Goal: Communication & Community: Connect with others

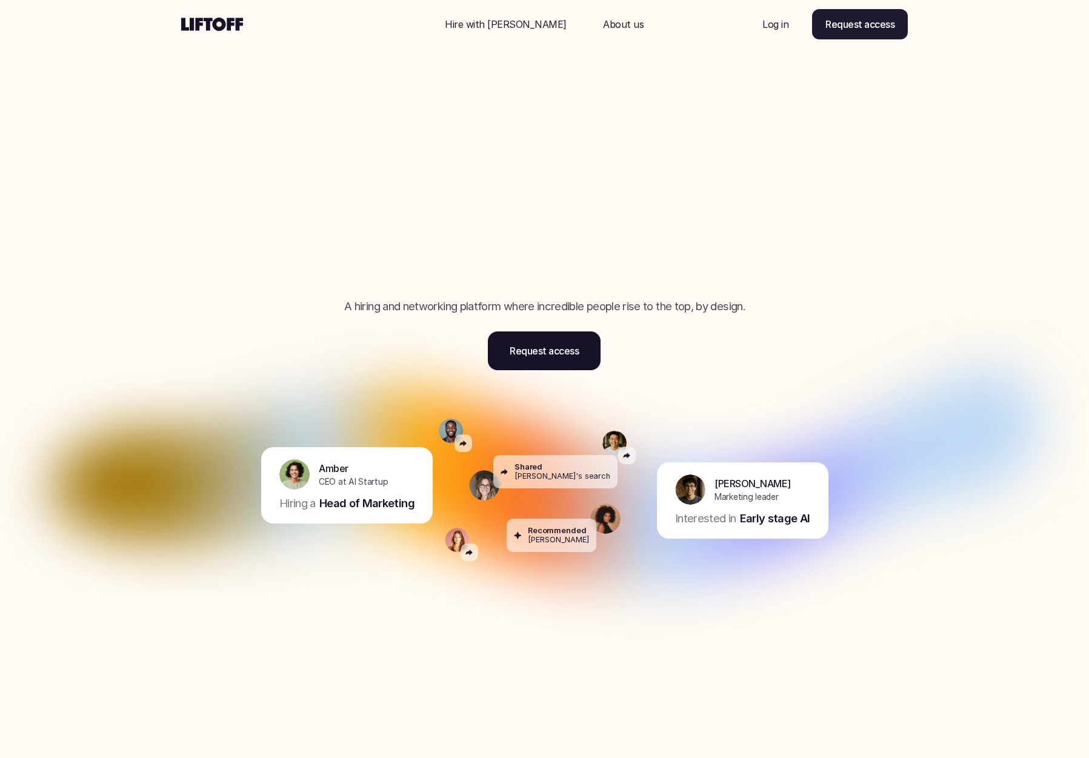
click at [775, 22] on p "Log in" at bounding box center [776, 24] width 26 height 15
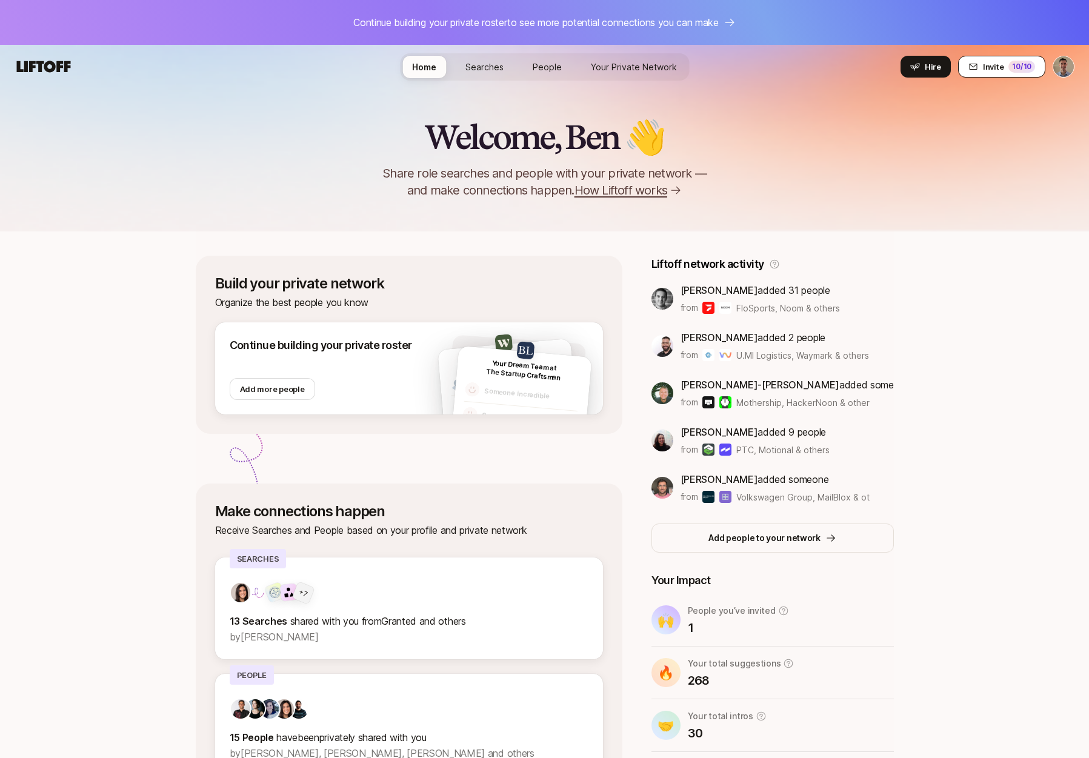
click at [999, 69] on span "Invite" at bounding box center [993, 67] width 21 height 12
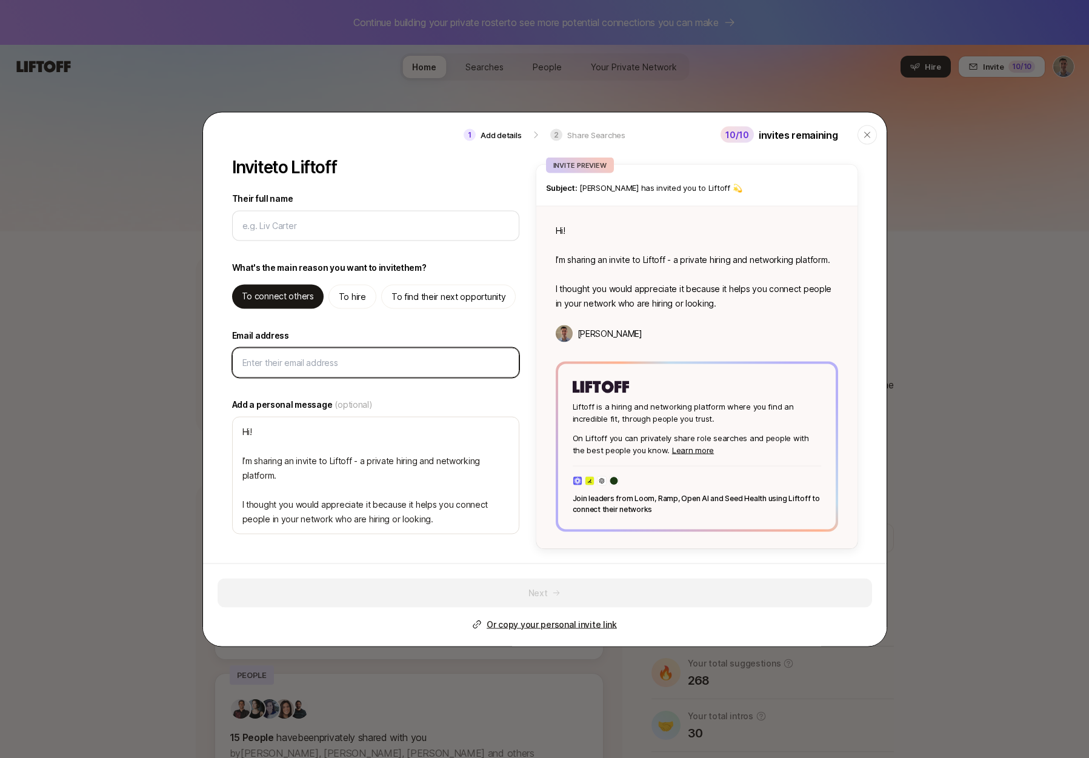
type textarea "x"
click at [330, 356] on input "Email address" at bounding box center [376, 362] width 267 height 15
paste input "mitalip@gmail.com"
type input "mitalip@gmail.com"
type textarea "x"
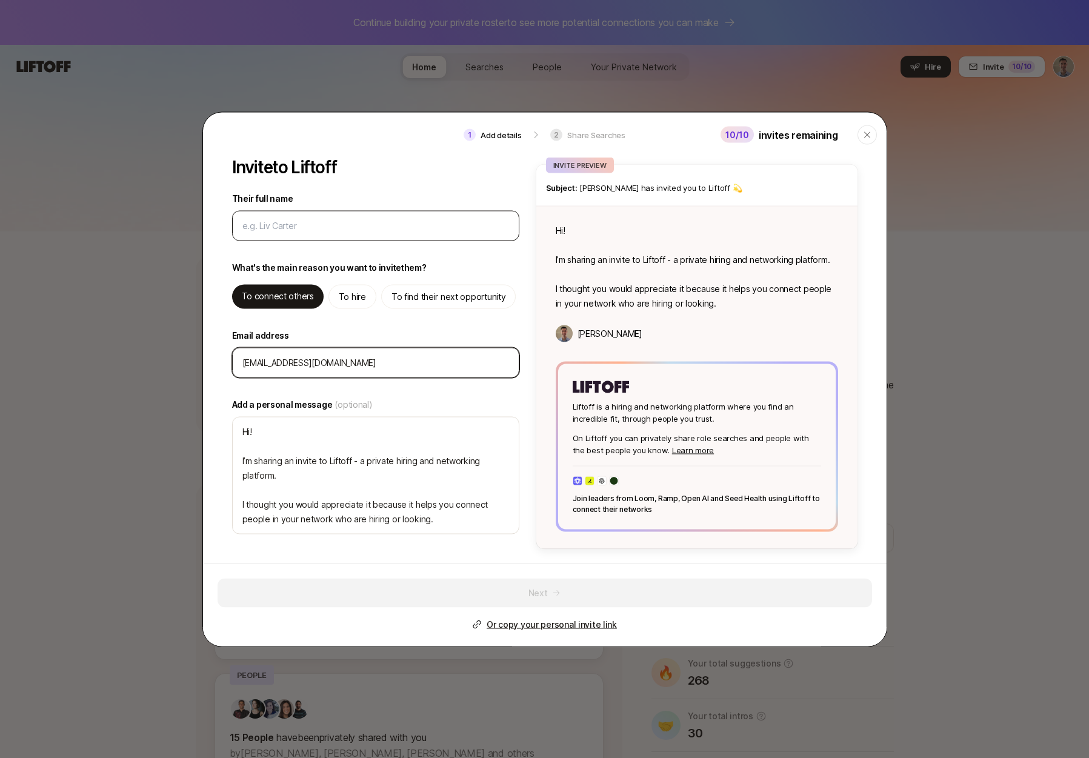
type input "mitalip@gmail.com"
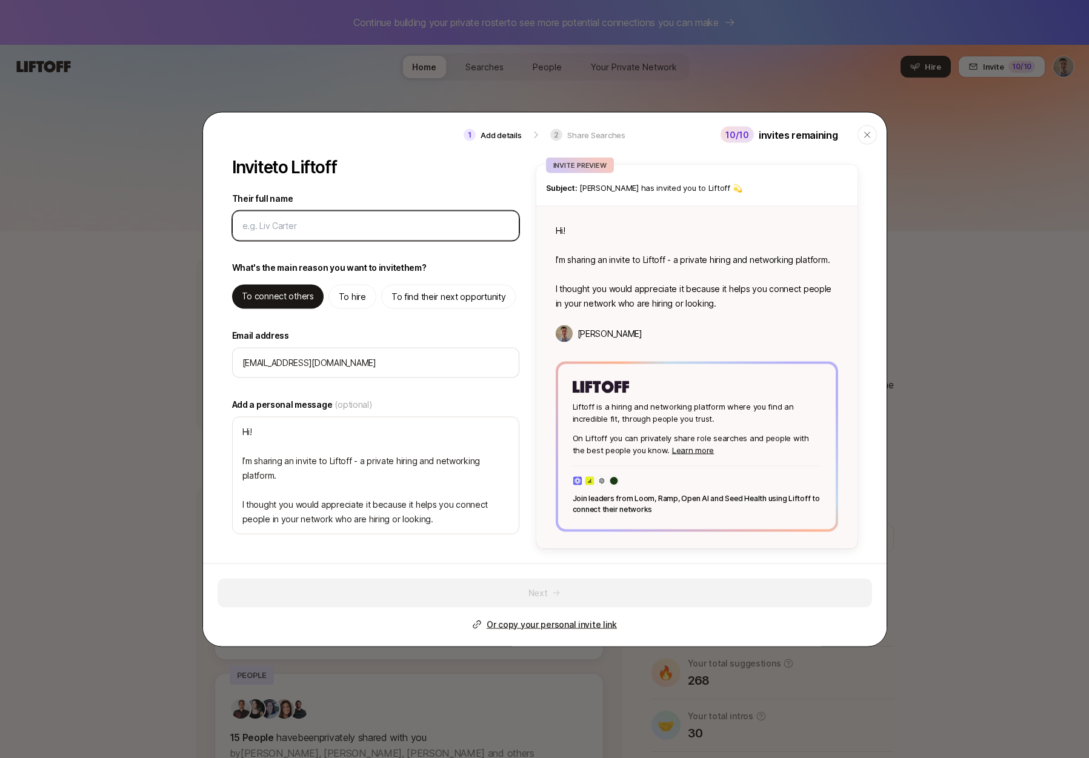
click at [343, 226] on input "Their full name" at bounding box center [376, 225] width 267 height 15
type textarea "x"
click at [288, 225] on input "Their full name" at bounding box center [376, 225] width 267 height 15
paste input "Mitali Pattnaik"
type input "Mitali Pattnaik"
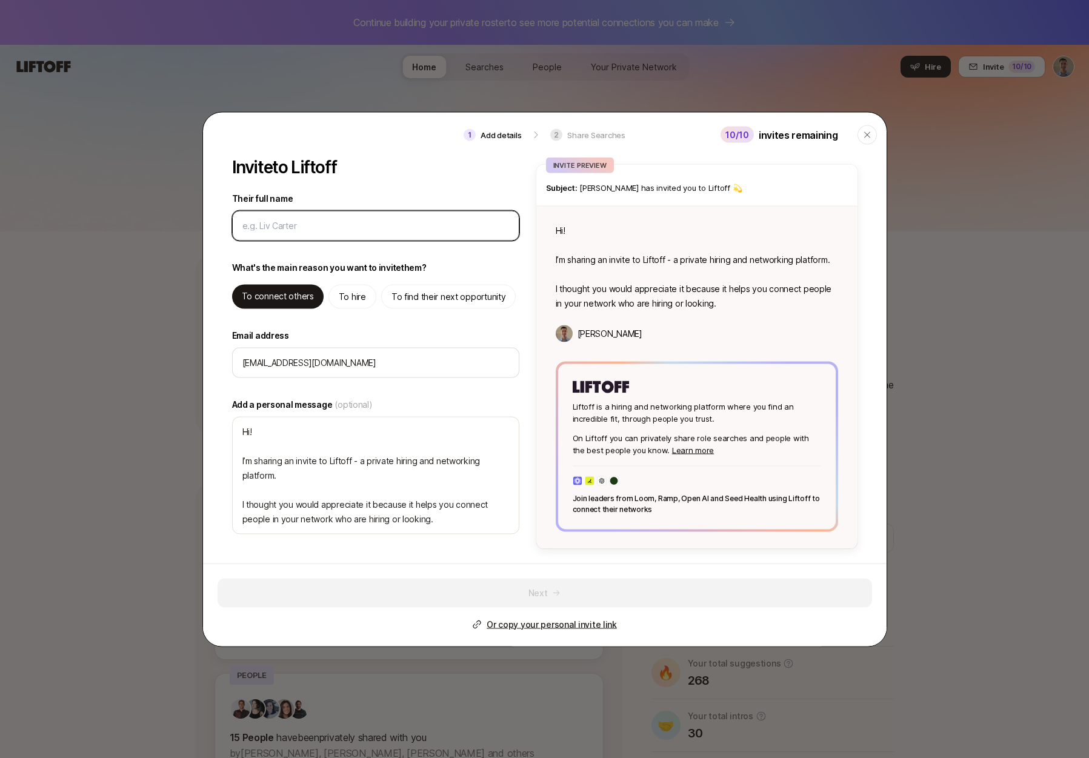
type textarea "x"
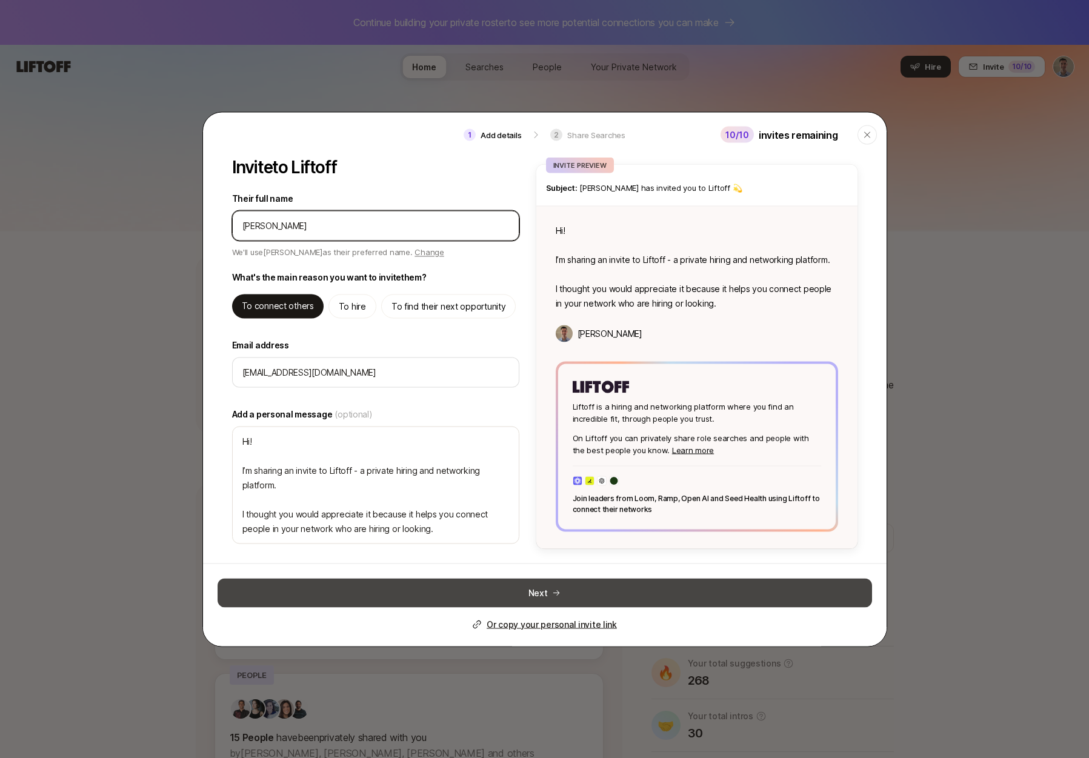
type input "Mitali Pattnaik"
type textarea "Hi Mitali! I’m sharing an invite to Liftoff - a private hiring and networking p…"
type textarea "x"
click at [531, 590] on button "Next" at bounding box center [545, 592] width 655 height 29
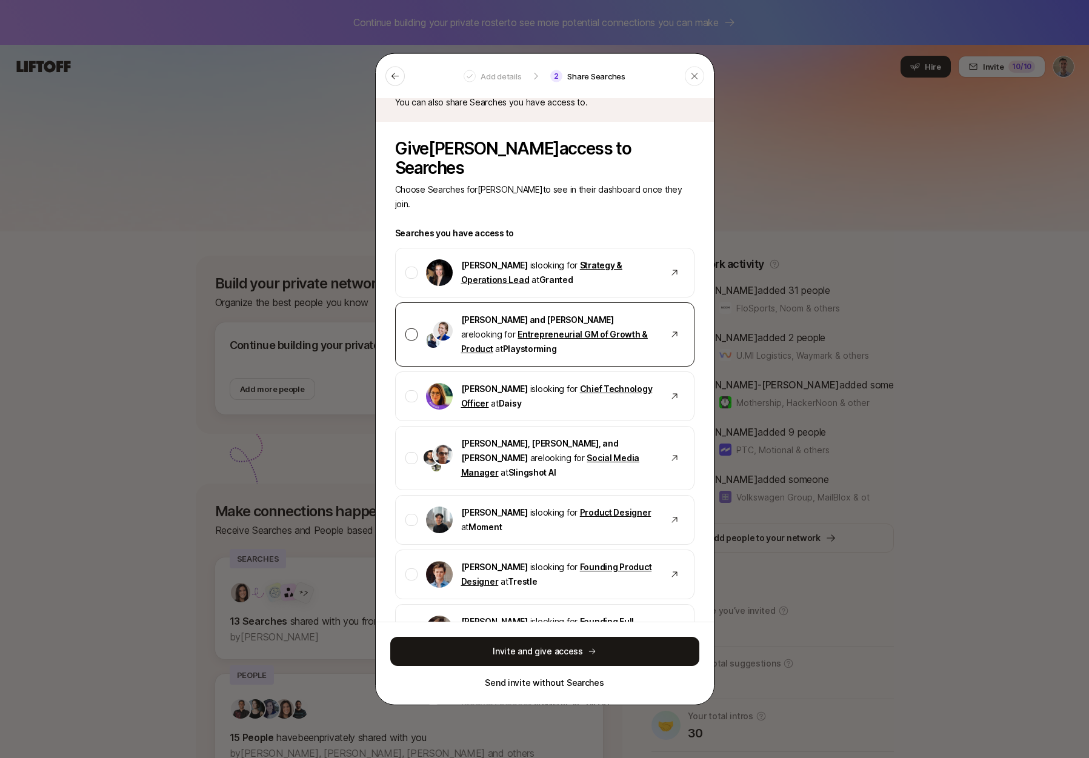
scroll to position [75, 0]
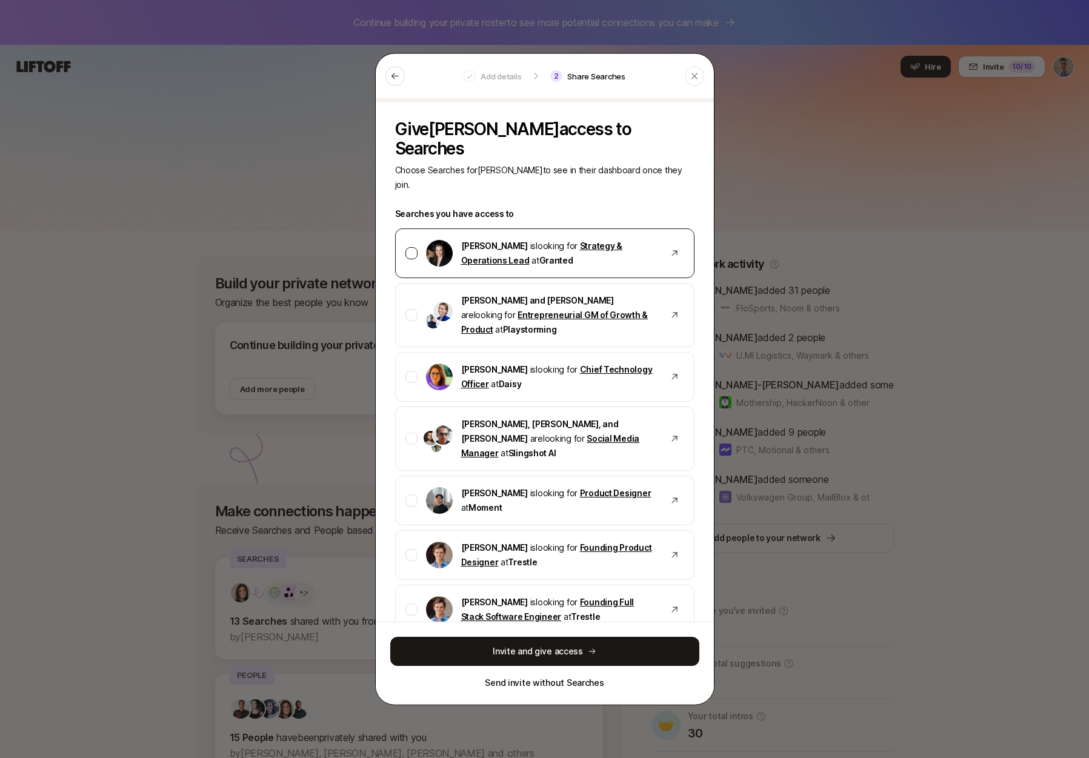
click at [412, 247] on div at bounding box center [412, 253] width 12 height 12
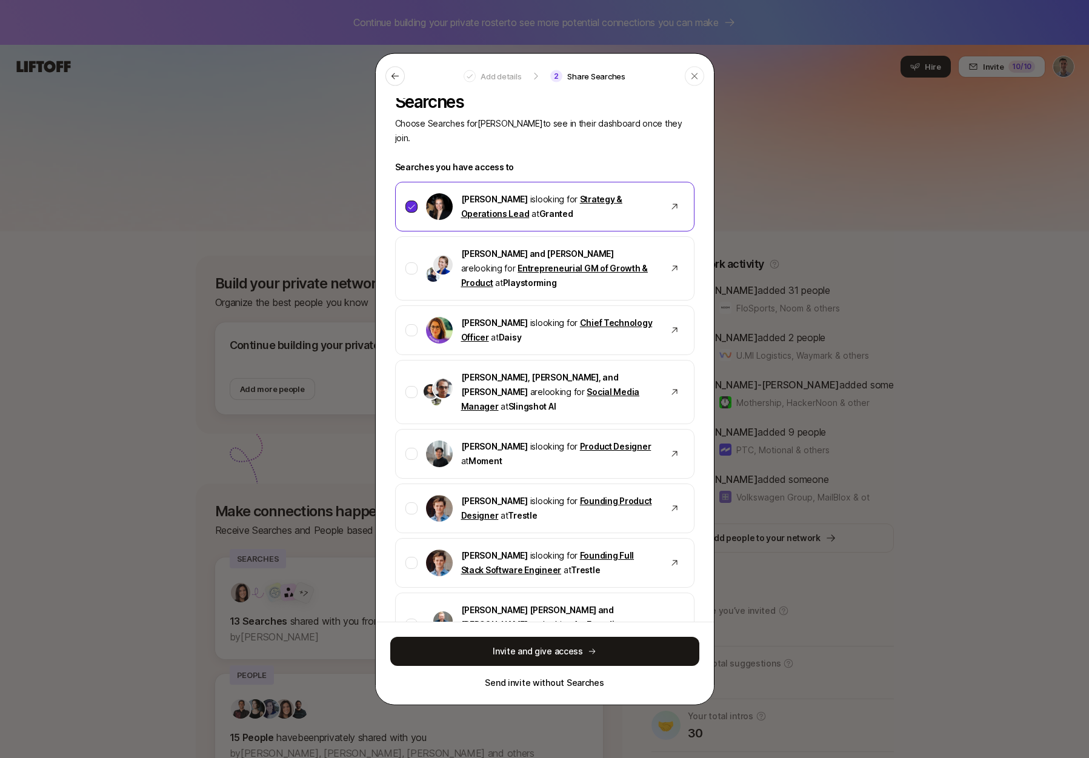
scroll to position [122, 0]
click at [412, 261] on div at bounding box center [412, 267] width 12 height 12
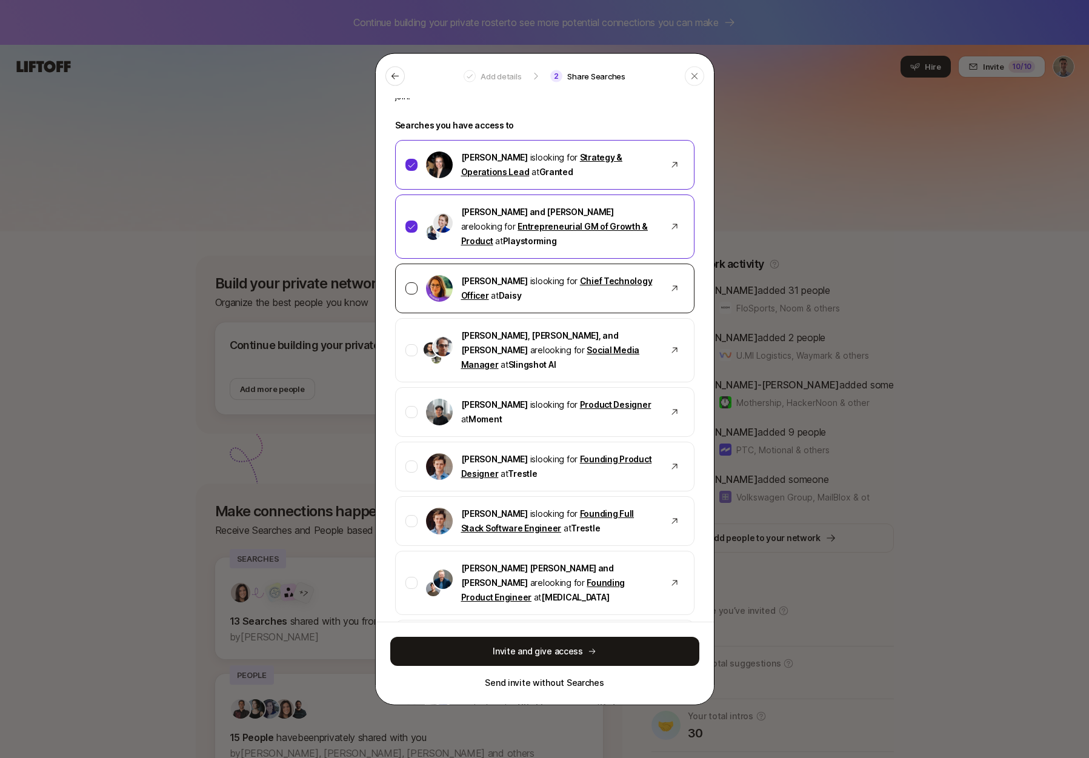
click at [410, 282] on div at bounding box center [412, 288] width 12 height 12
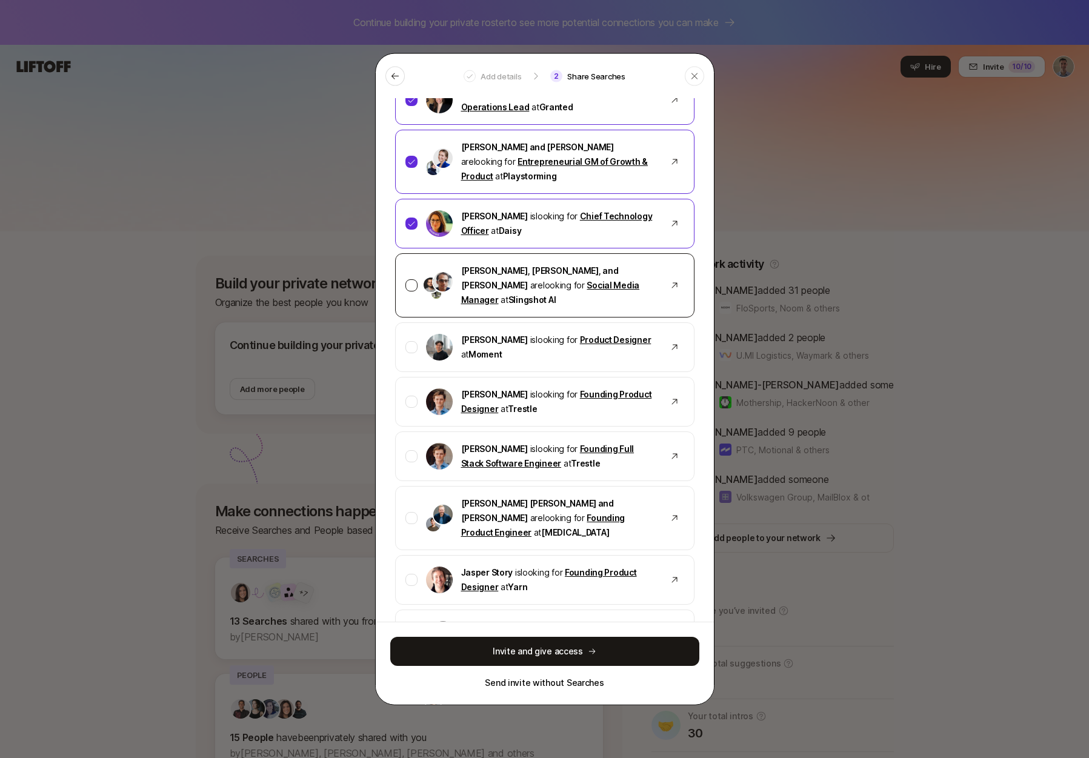
click at [411, 279] on div at bounding box center [412, 285] width 12 height 12
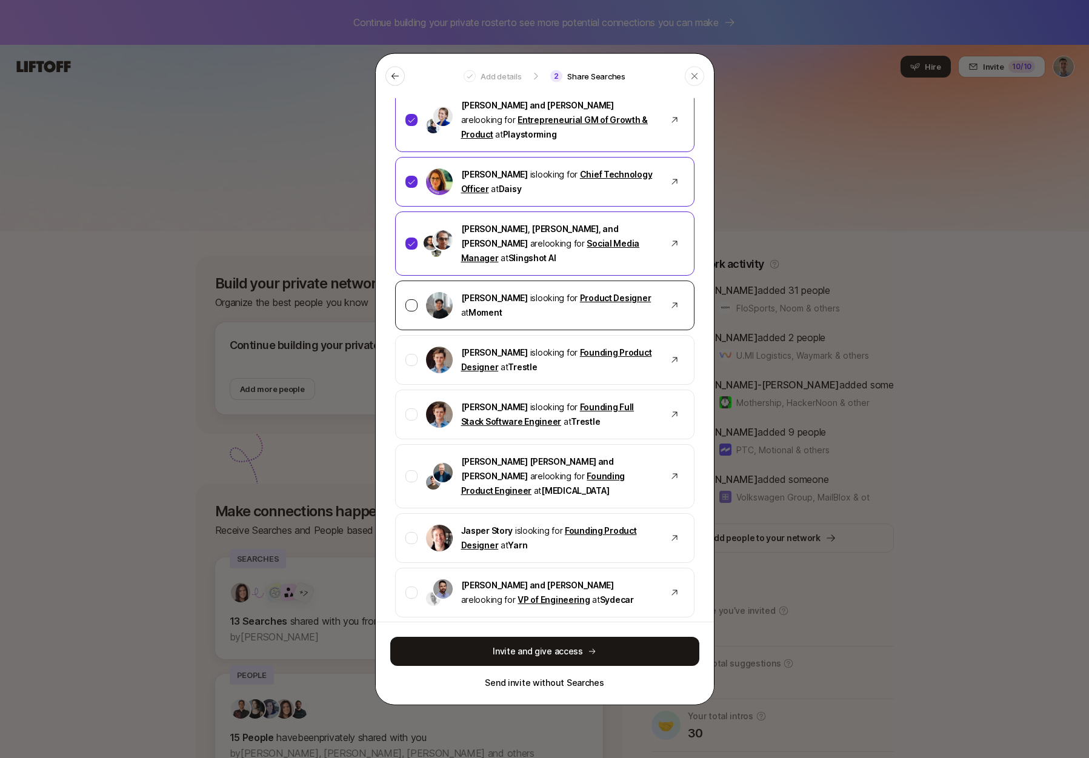
click at [412, 299] on div at bounding box center [412, 305] width 12 height 12
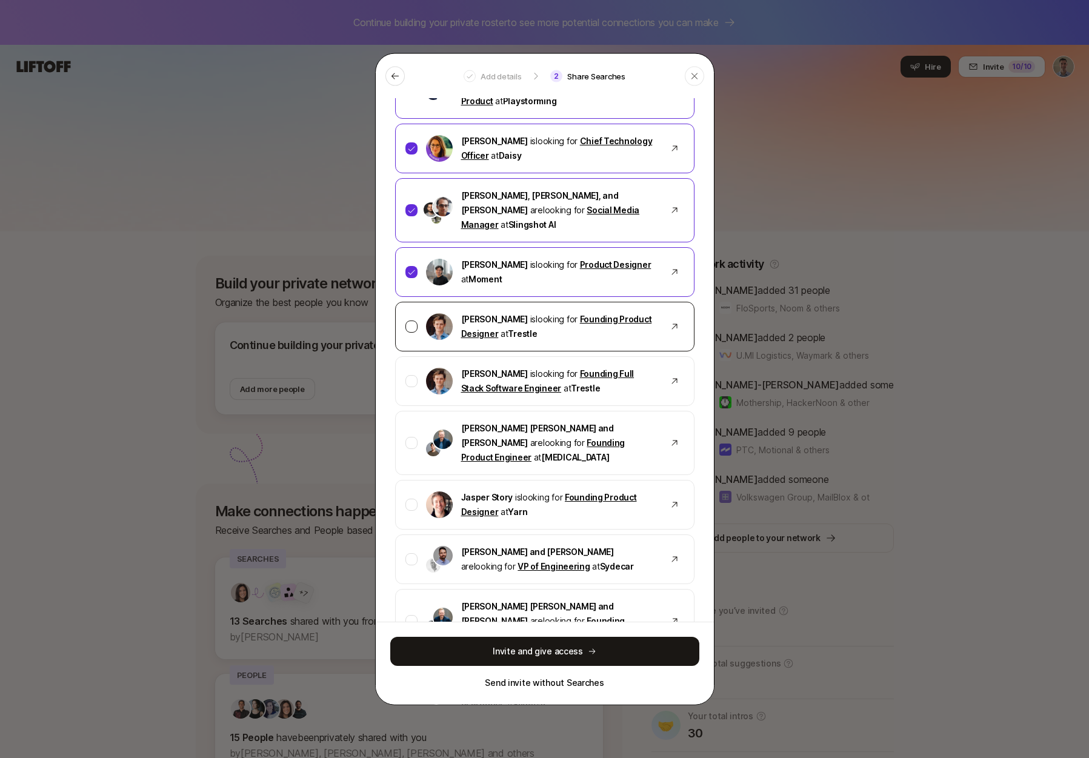
scroll to position [305, 0]
click at [414, 319] on div at bounding box center [412, 325] width 12 height 12
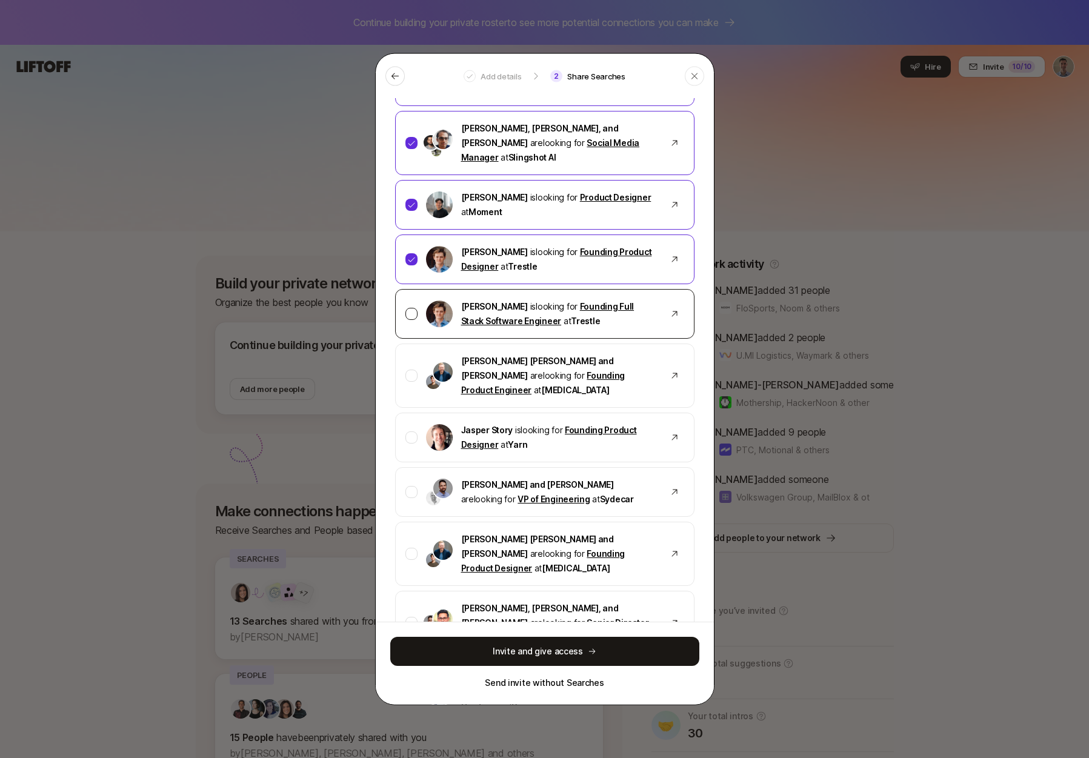
click at [412, 307] on div at bounding box center [412, 313] width 12 height 12
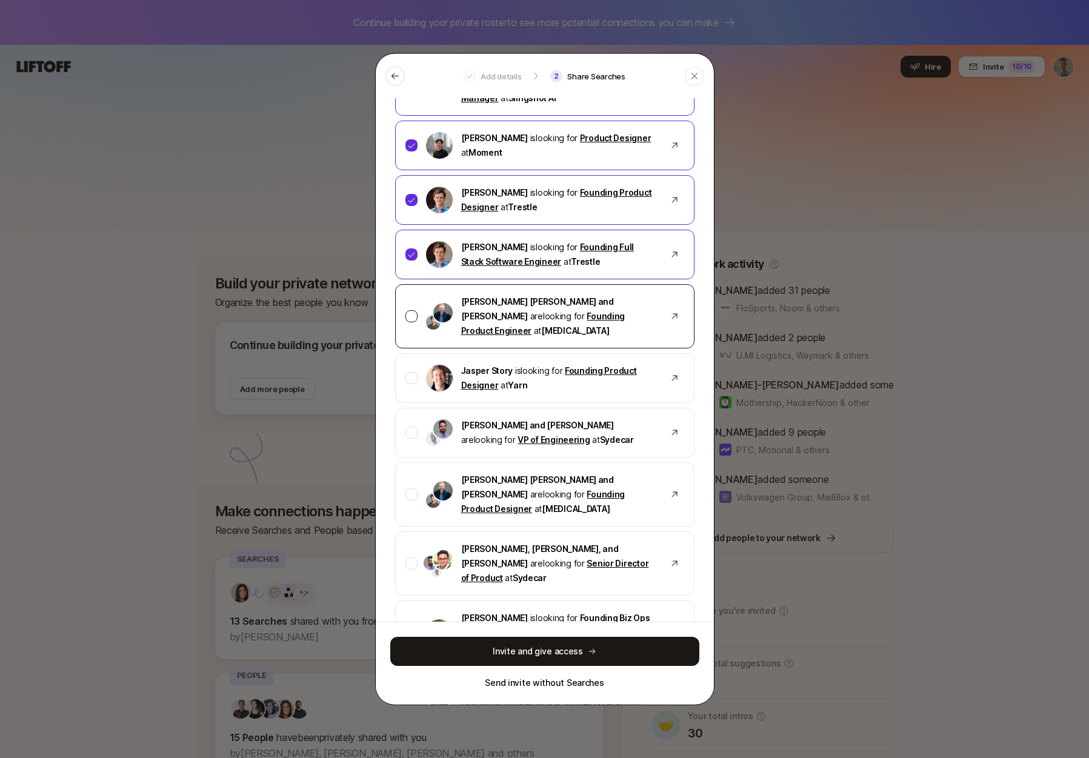
click at [412, 310] on div at bounding box center [412, 316] width 12 height 12
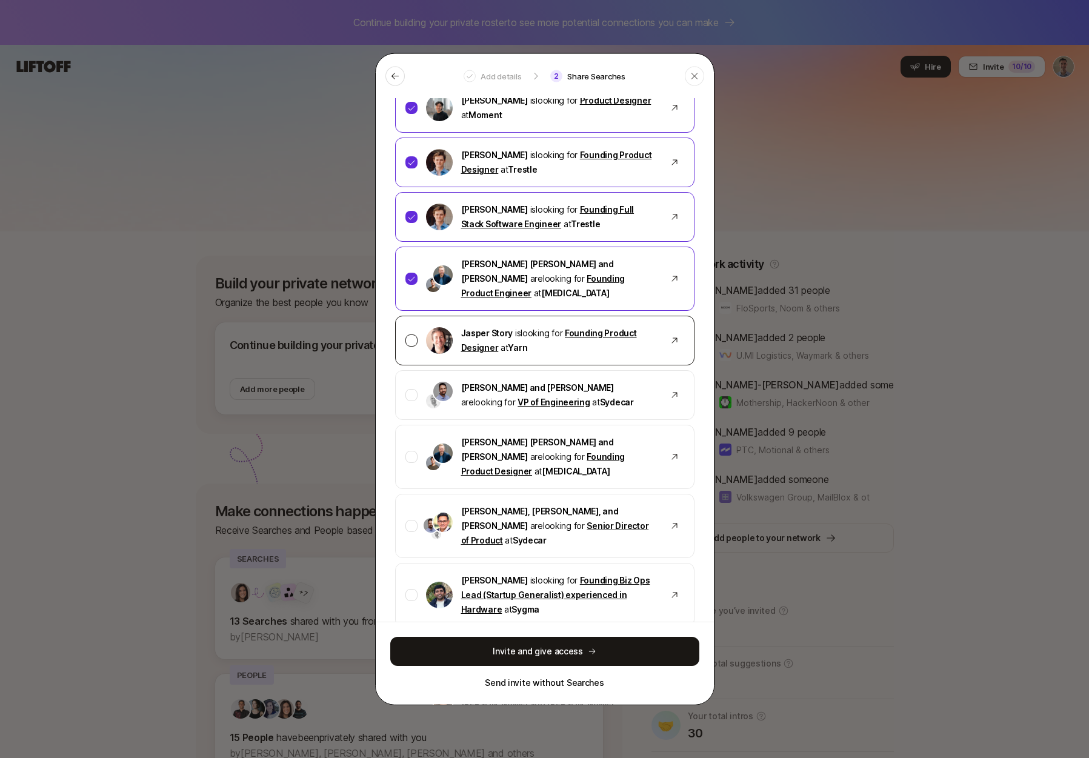
click at [408, 334] on div at bounding box center [412, 340] width 12 height 12
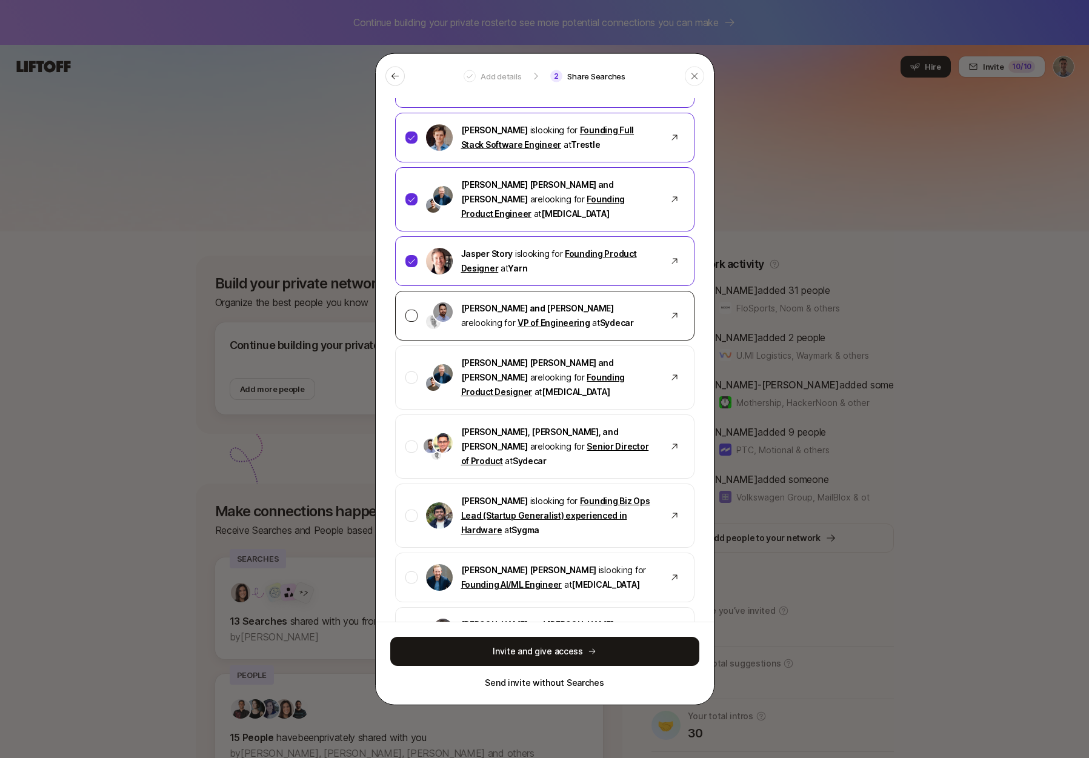
click at [410, 309] on div at bounding box center [412, 315] width 12 height 12
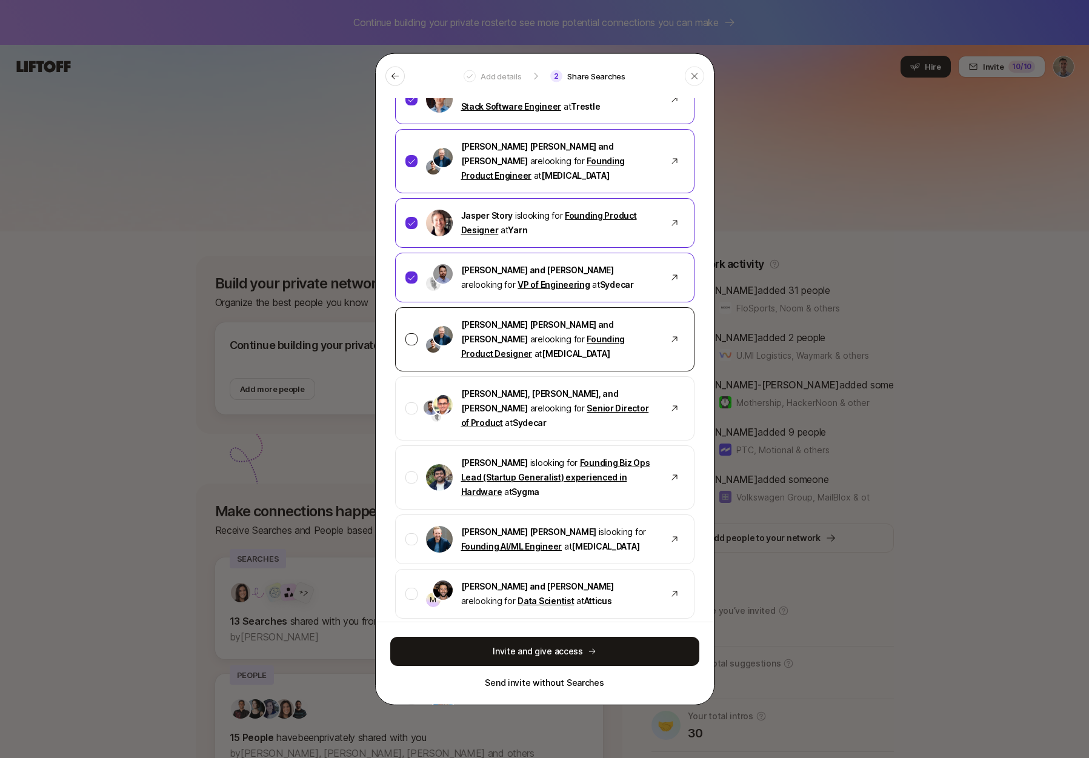
click at [409, 333] on div at bounding box center [412, 339] width 12 height 12
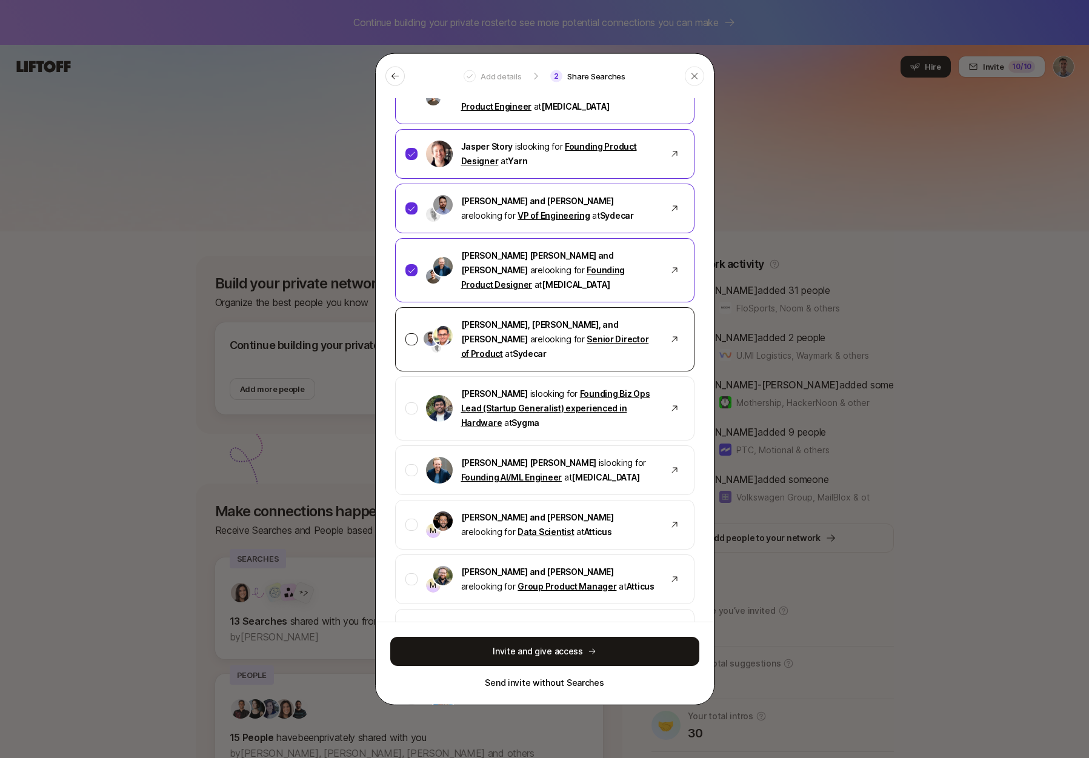
click at [410, 333] on div at bounding box center [412, 339] width 12 height 12
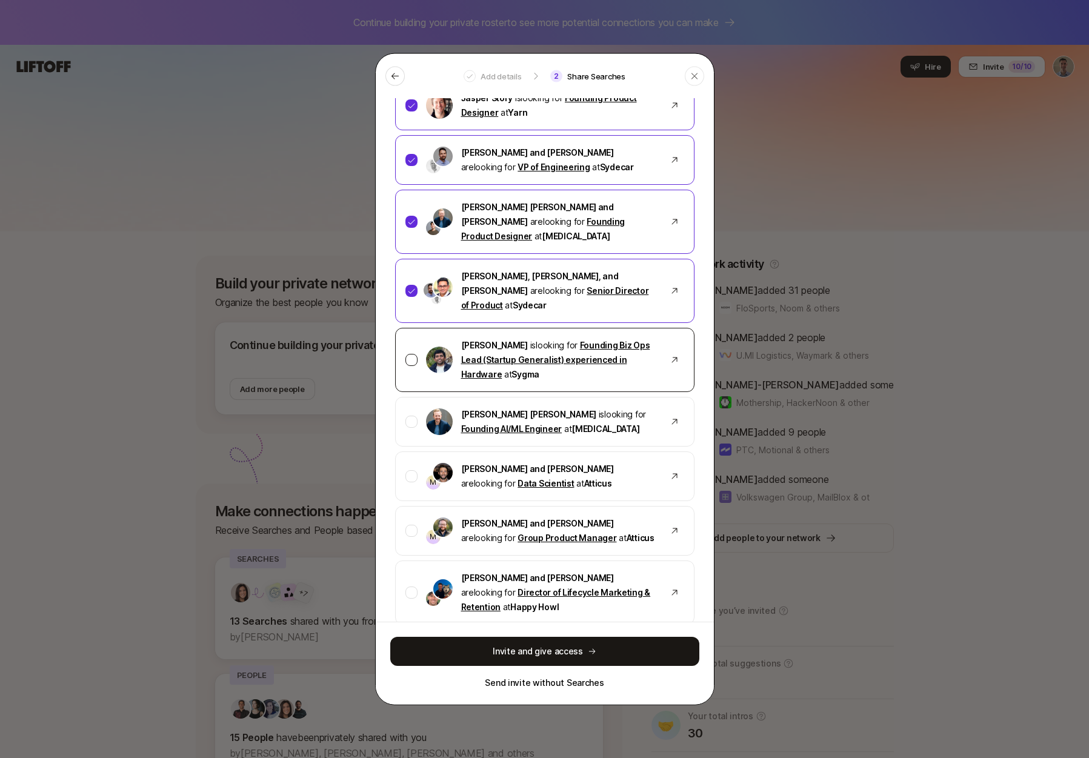
click at [410, 353] on div at bounding box center [412, 359] width 12 height 12
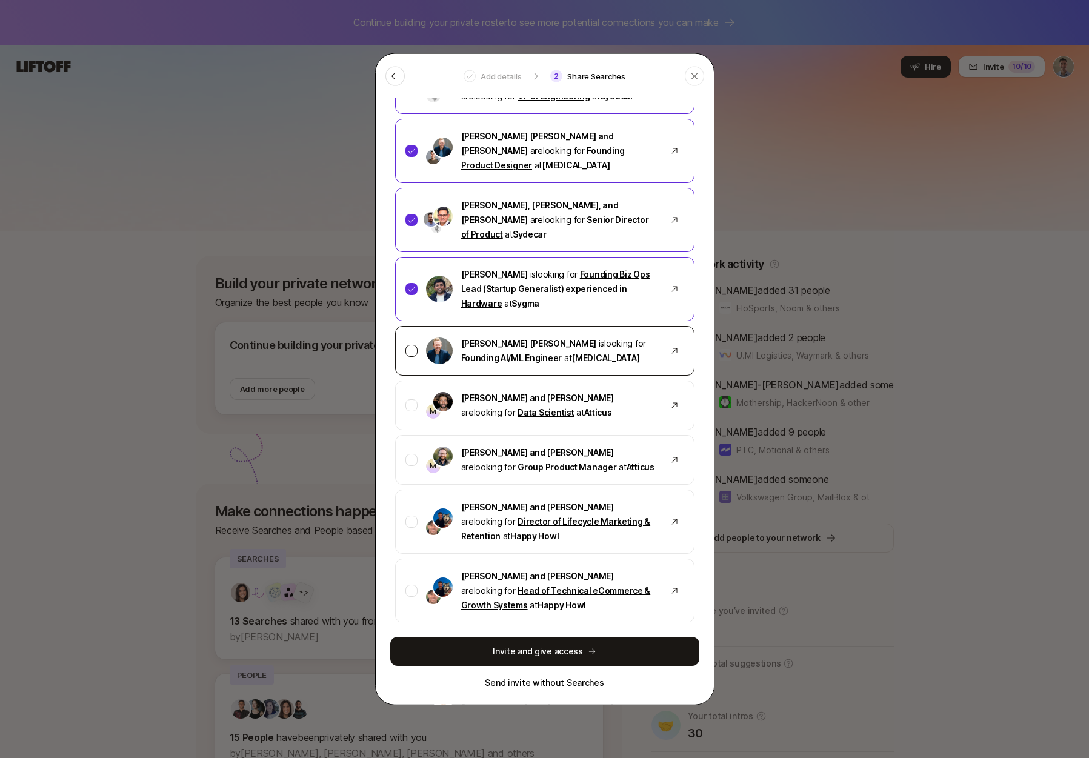
click at [410, 344] on div at bounding box center [412, 350] width 12 height 12
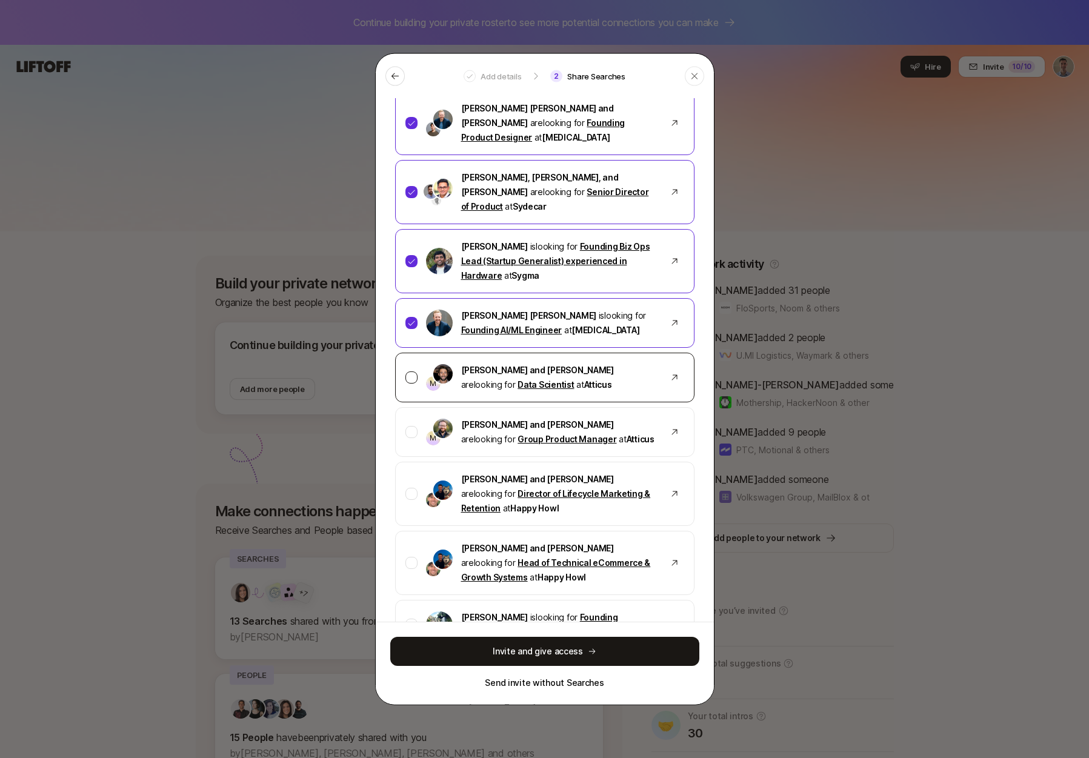
scroll to position [803, 0]
click at [407, 370] on div at bounding box center [412, 376] width 12 height 12
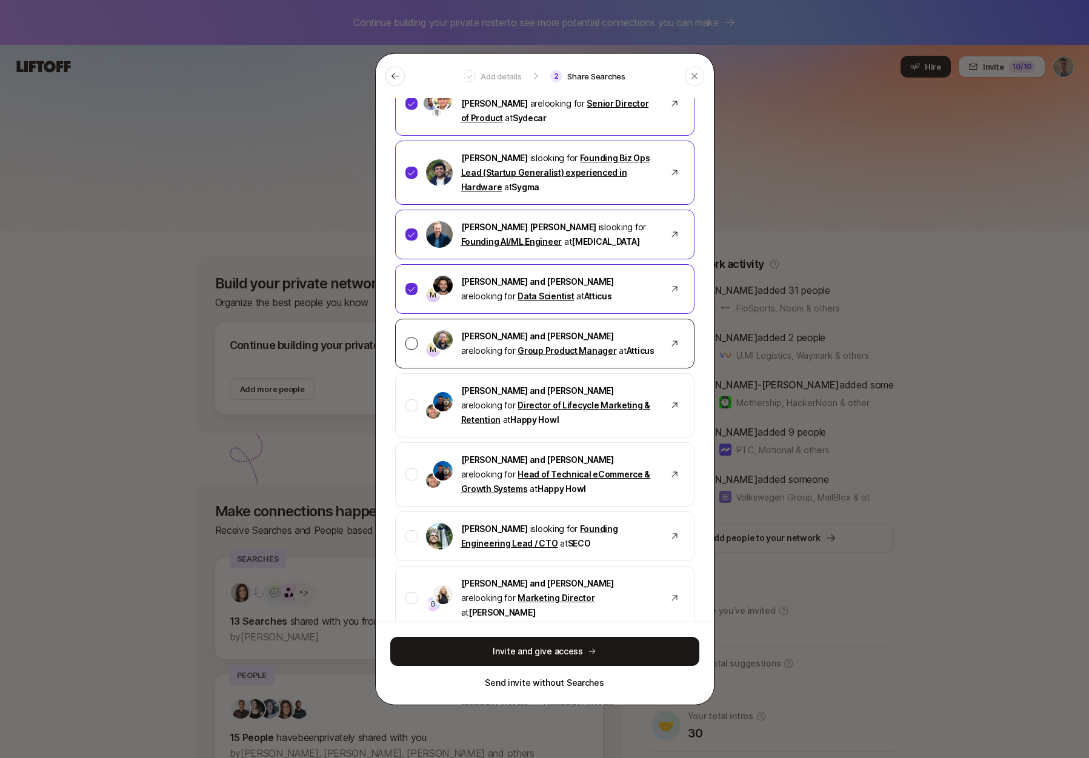
click at [411, 337] on div at bounding box center [412, 343] width 12 height 12
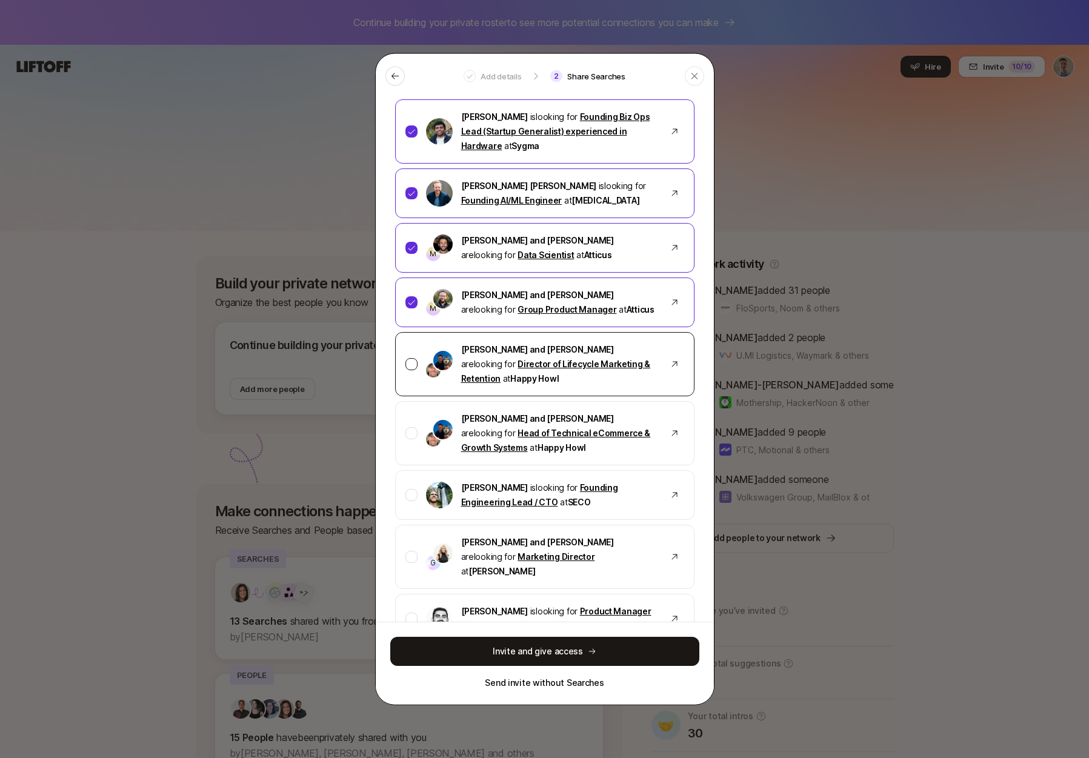
click at [408, 358] on div at bounding box center [412, 364] width 12 height 12
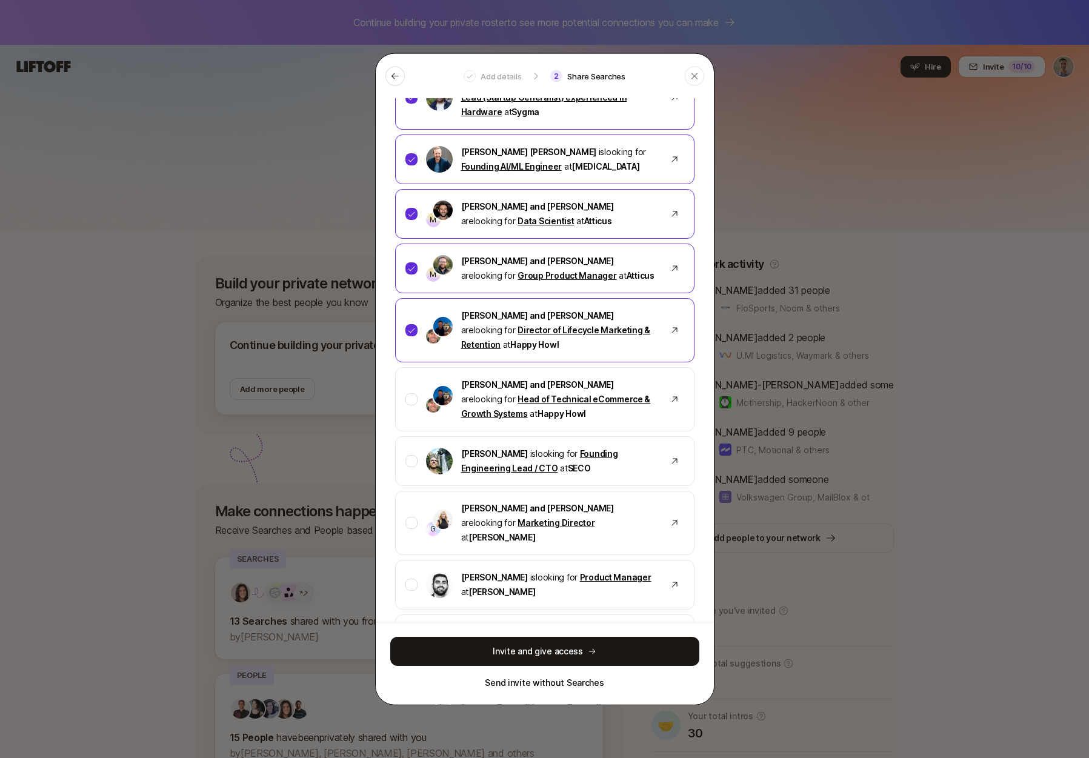
scroll to position [969, 0]
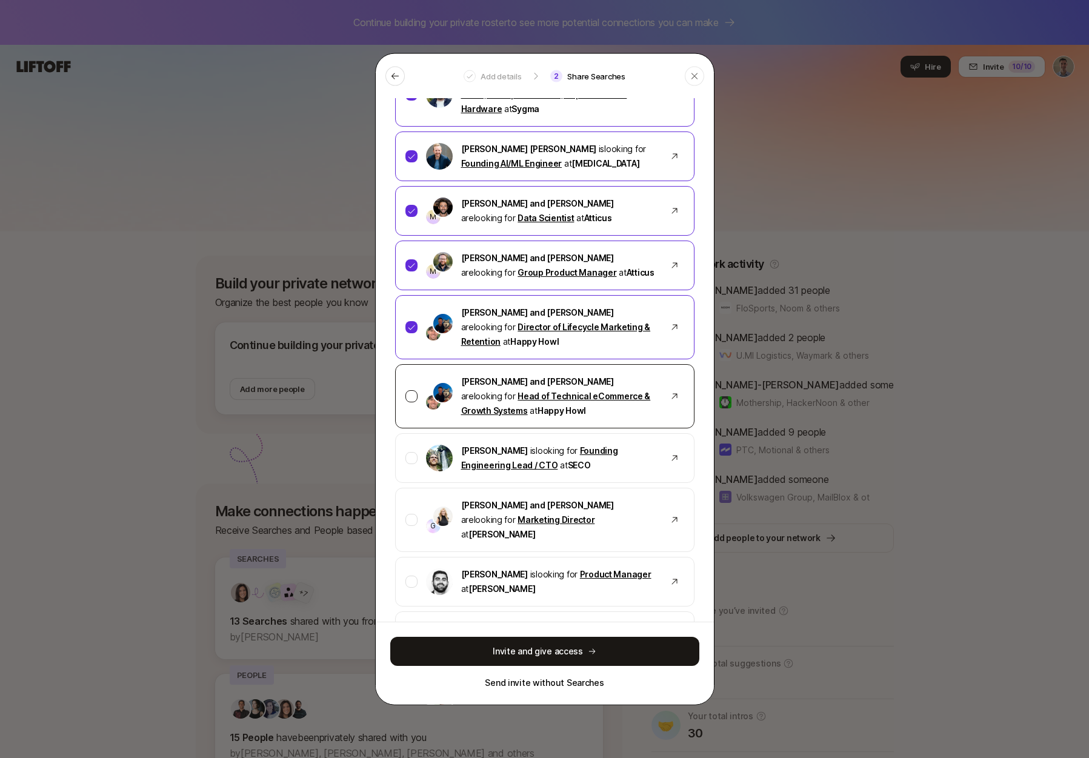
click at [412, 390] on div at bounding box center [412, 396] width 12 height 12
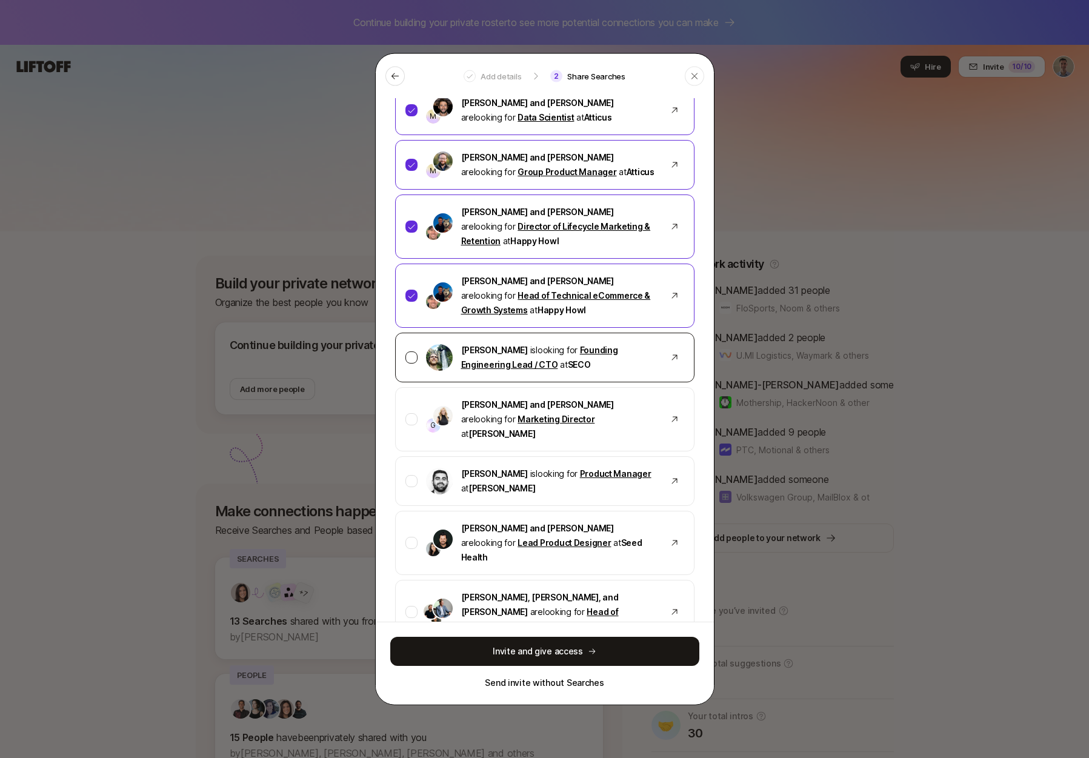
click at [414, 351] on div at bounding box center [412, 357] width 12 height 12
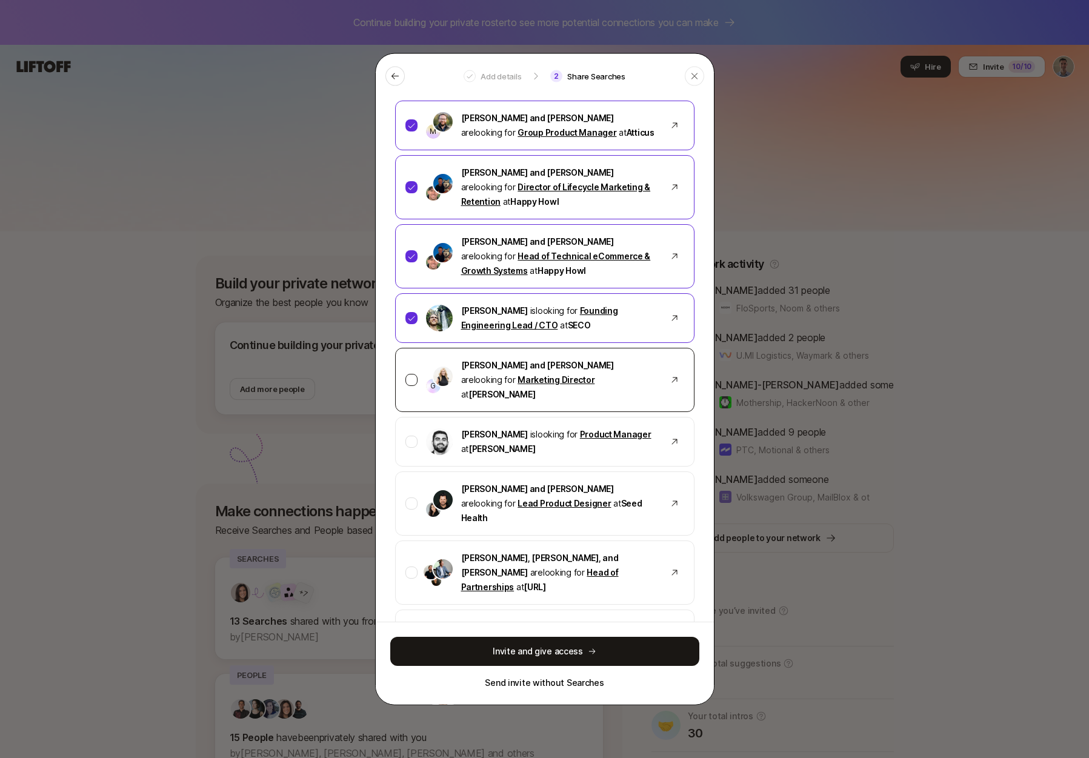
click at [410, 373] on div at bounding box center [412, 379] width 12 height 12
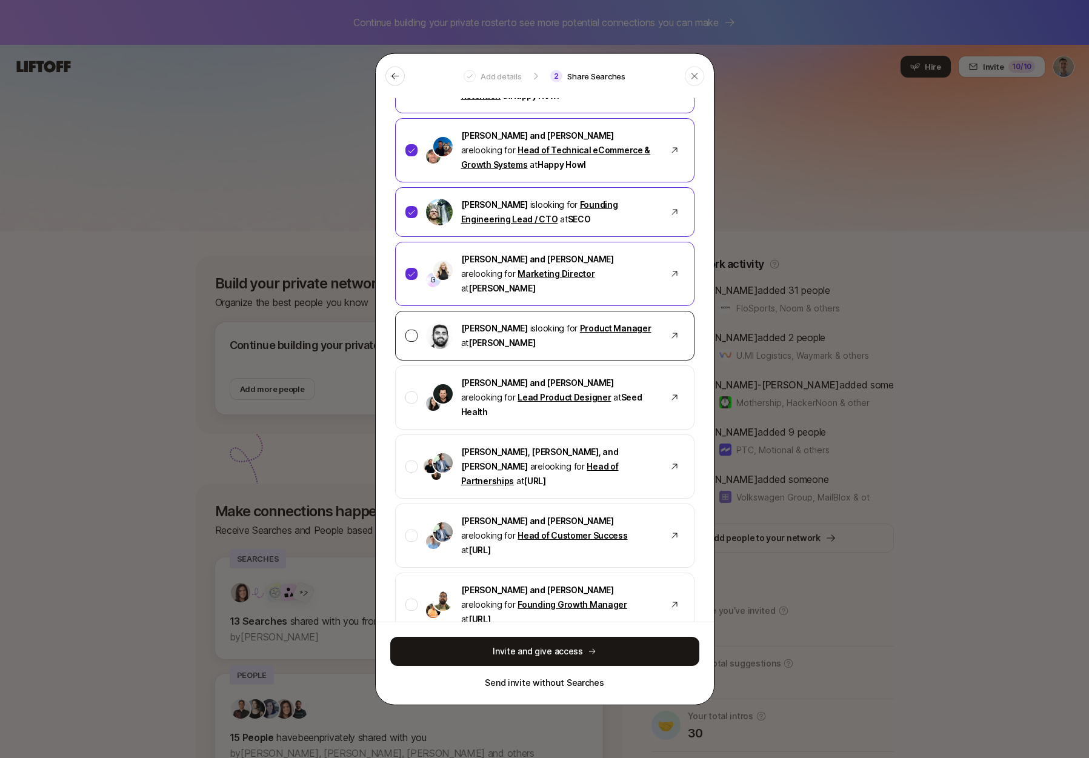
click at [412, 329] on div at bounding box center [412, 335] width 12 height 12
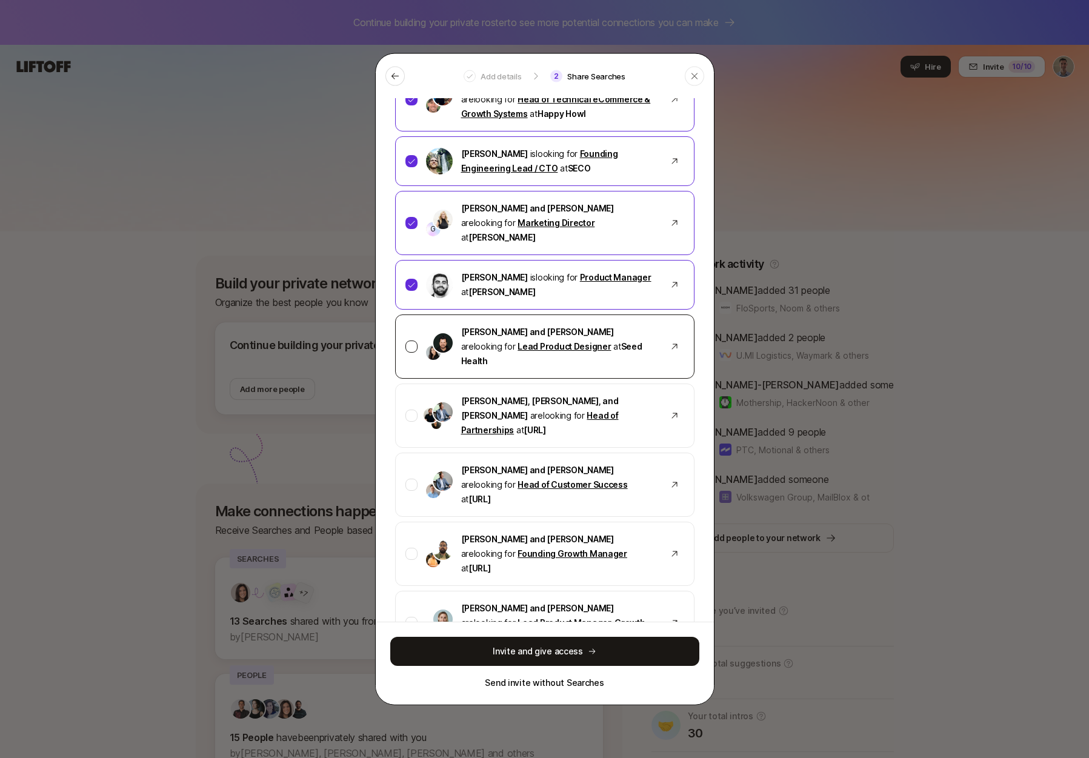
click at [415, 340] on div at bounding box center [412, 346] width 12 height 12
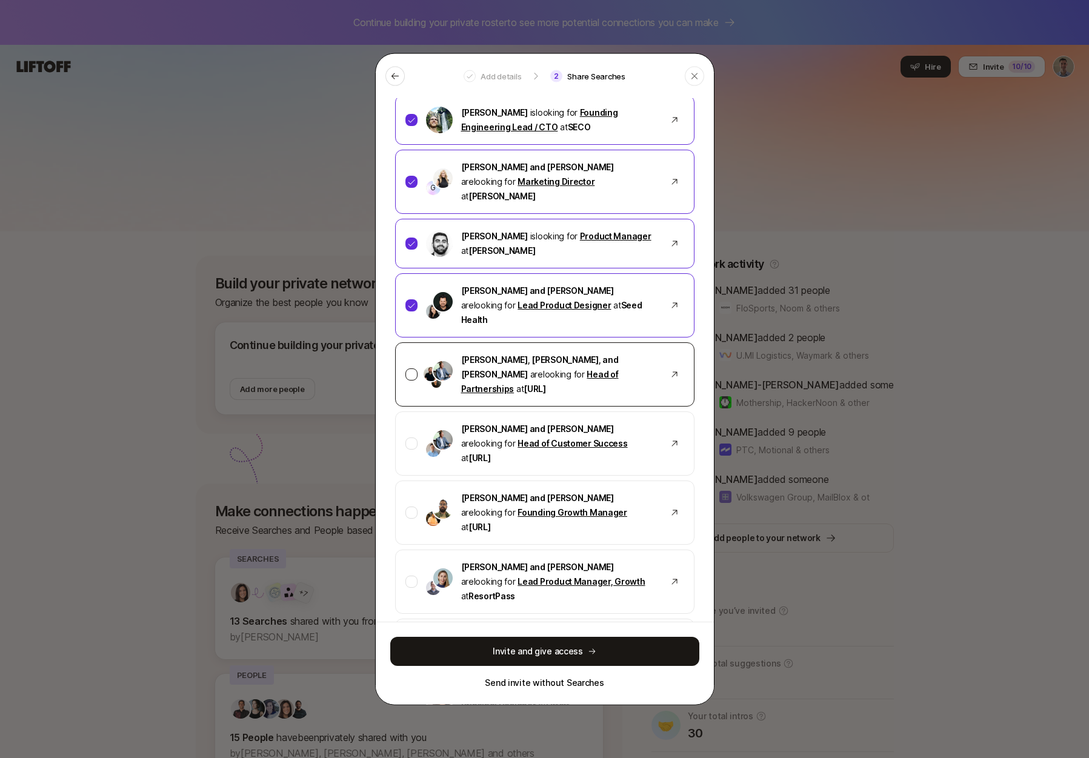
click at [412, 368] on div at bounding box center [412, 374] width 12 height 12
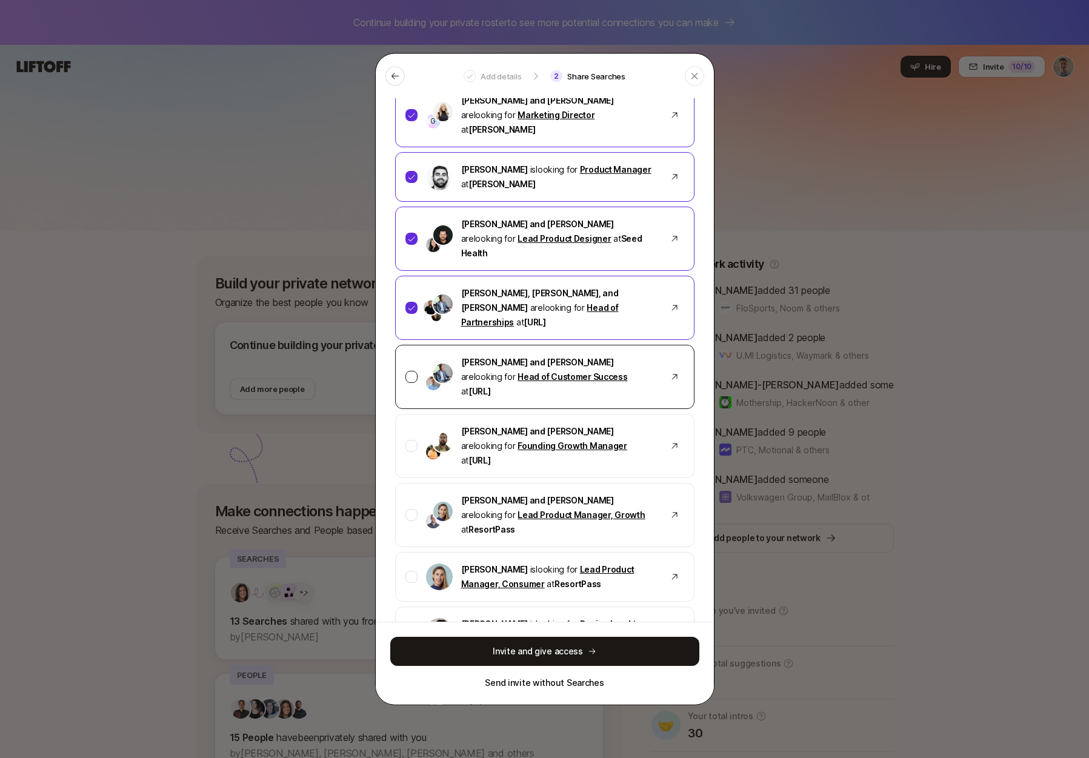
click at [411, 370] on div at bounding box center [412, 376] width 12 height 12
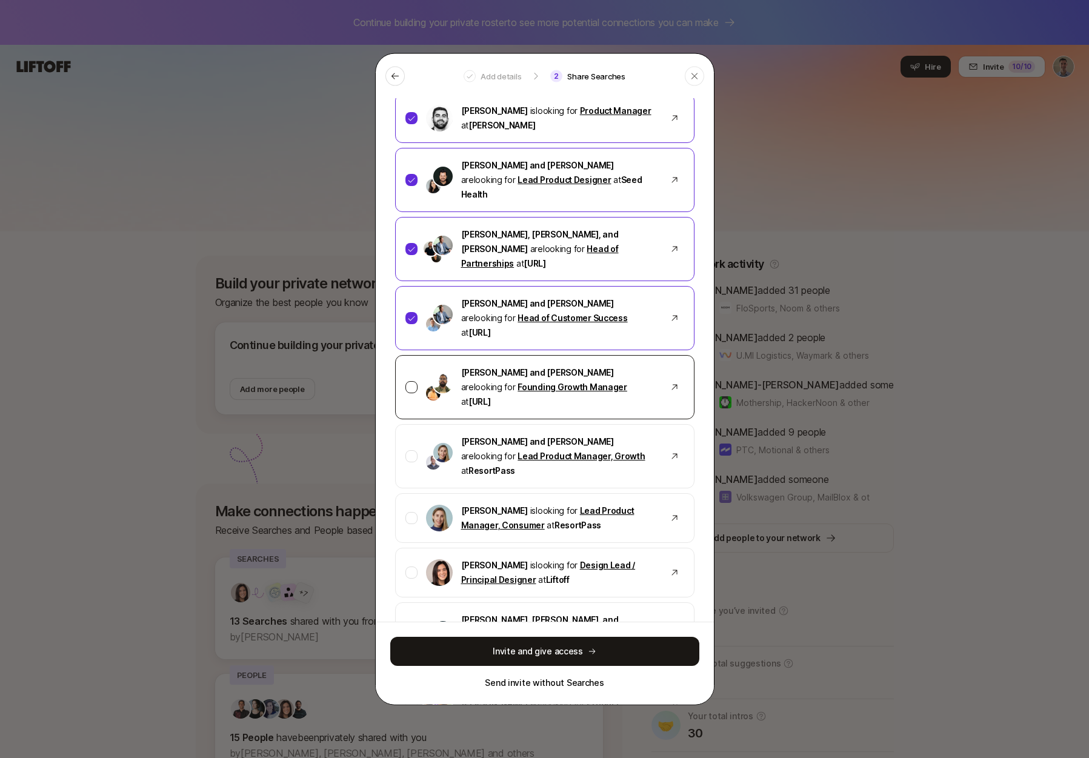
click at [412, 381] on div at bounding box center [412, 387] width 12 height 12
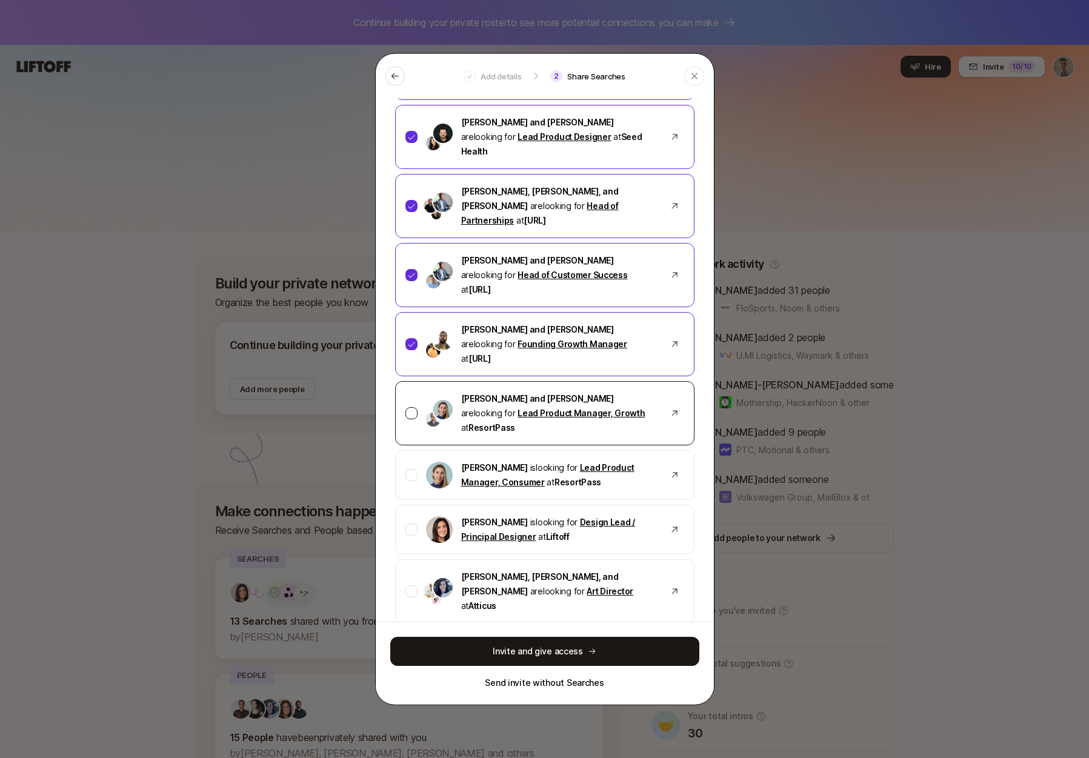
click at [410, 407] on div at bounding box center [412, 413] width 12 height 12
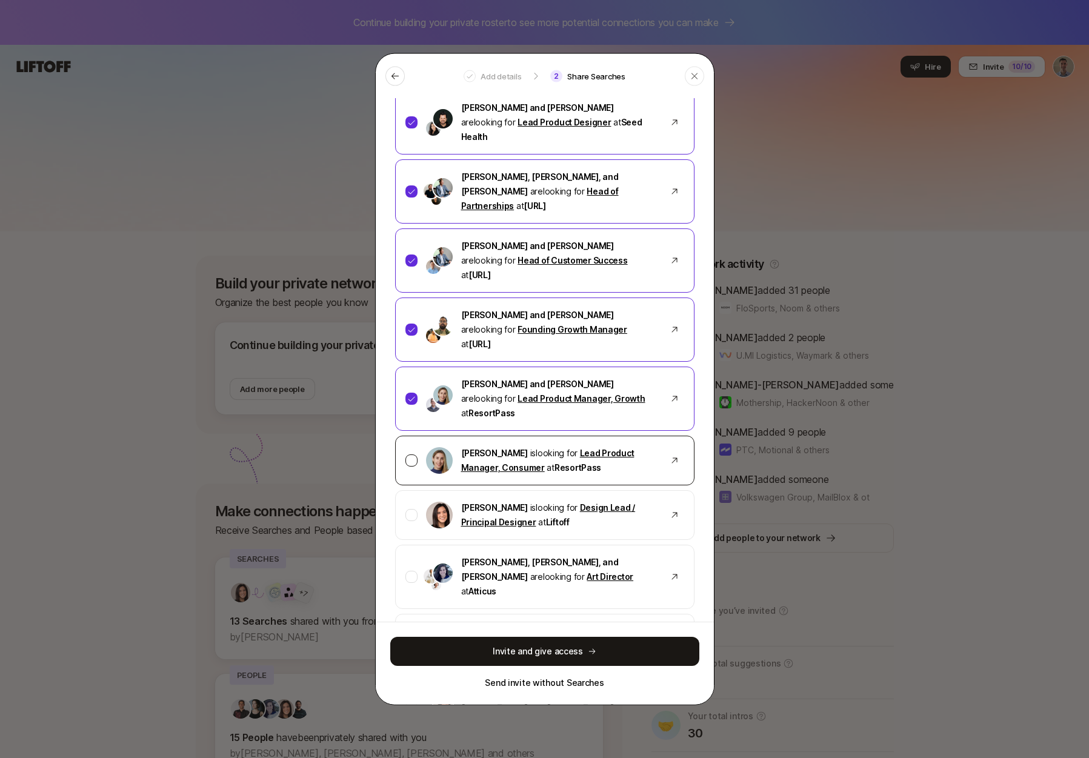
click at [412, 454] on div at bounding box center [412, 460] width 12 height 12
click at [410, 509] on div at bounding box center [412, 515] width 12 height 12
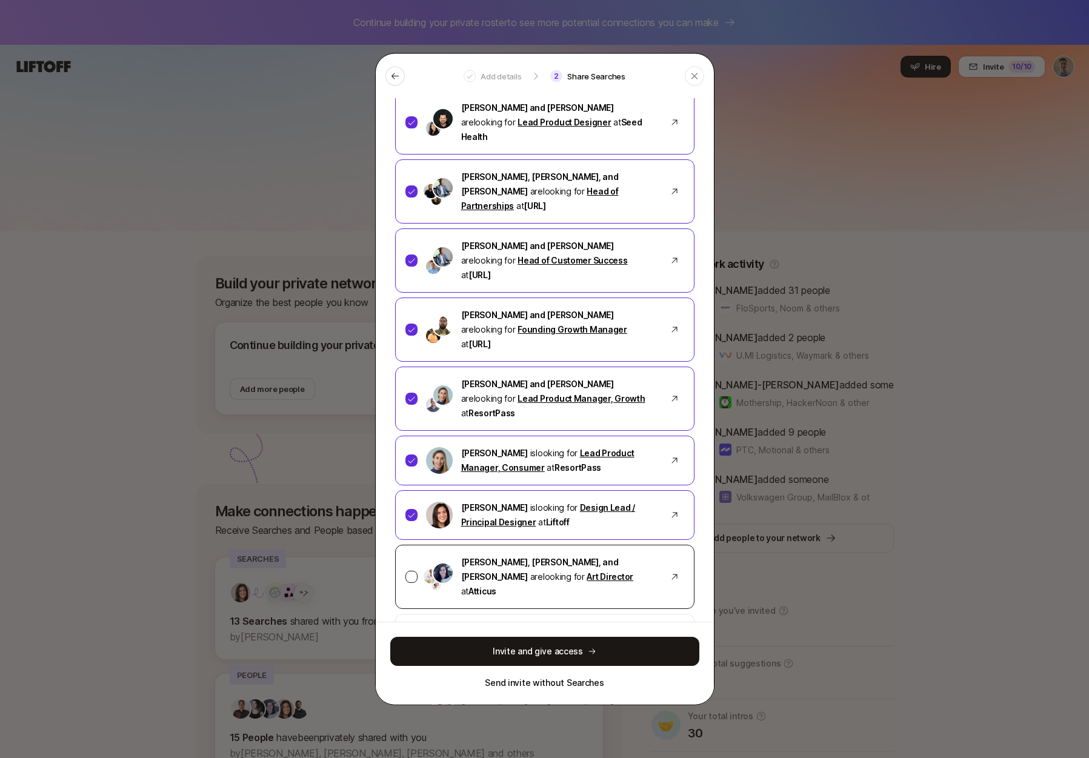
click at [415, 571] on div at bounding box center [412, 577] width 12 height 12
click at [413, 640] on div at bounding box center [412, 646] width 12 height 12
click at [410, 701] on div at bounding box center [412, 707] width 12 height 12
click at [412, 758] on div at bounding box center [412, 769] width 12 height 12
click at [519, 654] on button "Invite and give access" at bounding box center [544, 651] width 309 height 29
